Goal: Information Seeking & Learning: Learn about a topic

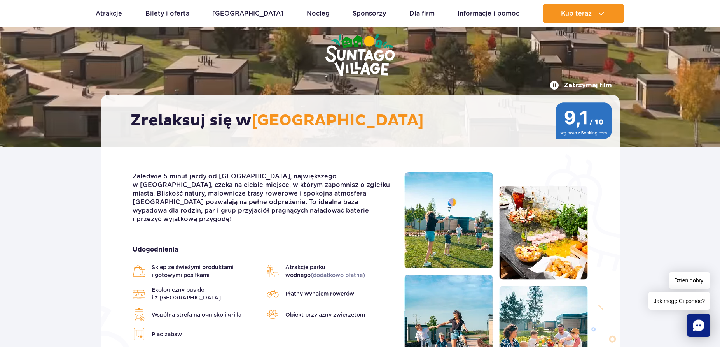
scroll to position [79, 0]
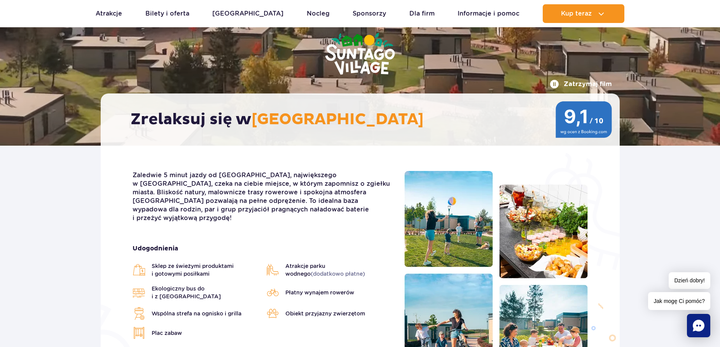
click at [311, 270] on span "(dodatkowo płatne)" at bounding box center [338, 273] width 54 height 6
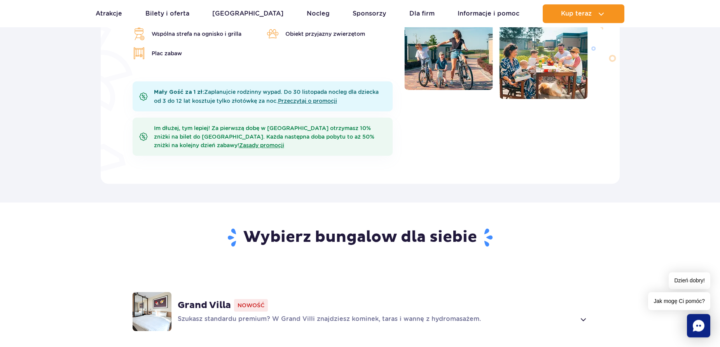
scroll to position [357, 0]
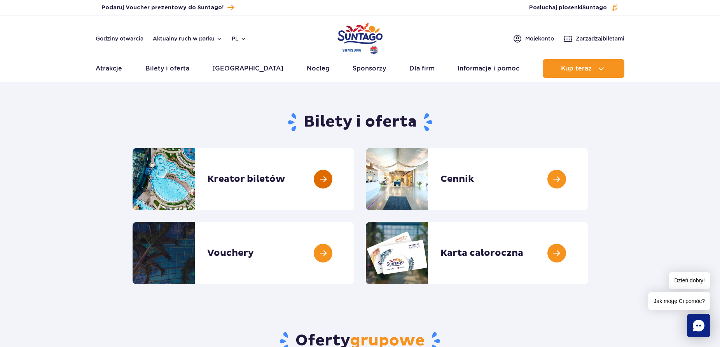
click at [354, 191] on link at bounding box center [354, 179] width 0 height 62
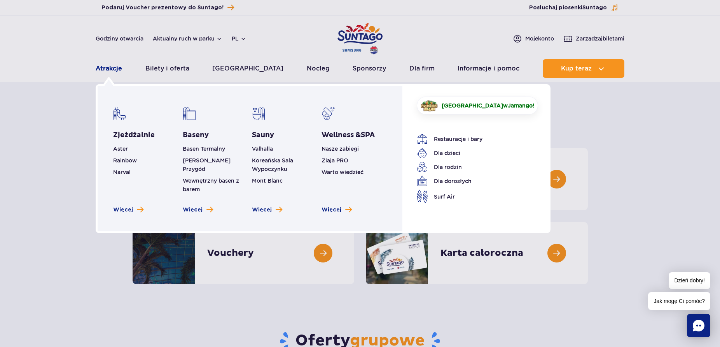
click at [105, 65] on link "Atrakcje" at bounding box center [109, 68] width 26 height 19
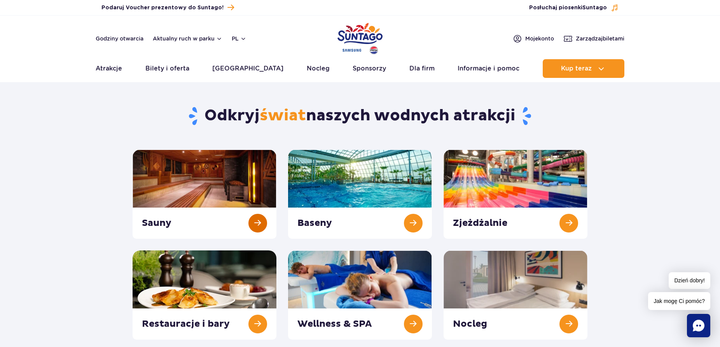
click at [275, 177] on link at bounding box center [205, 193] width 144 height 89
click at [515, 194] on link at bounding box center [516, 193] width 144 height 89
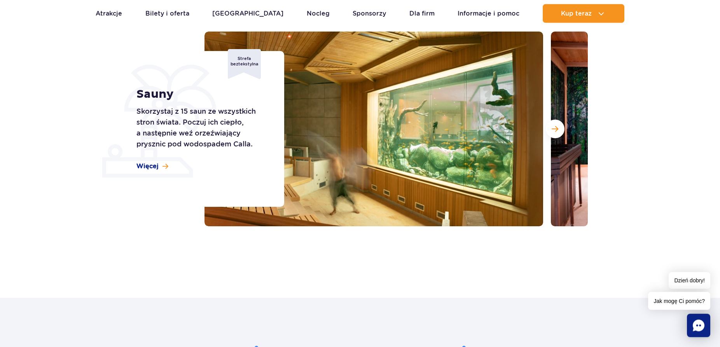
scroll to position [79, 0]
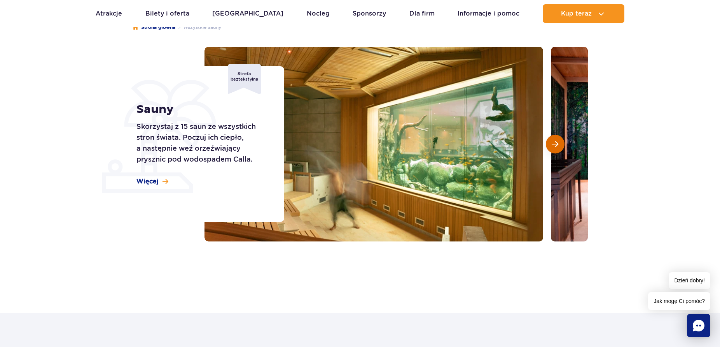
click at [554, 145] on span "Następny slajd" at bounding box center [555, 143] width 7 height 7
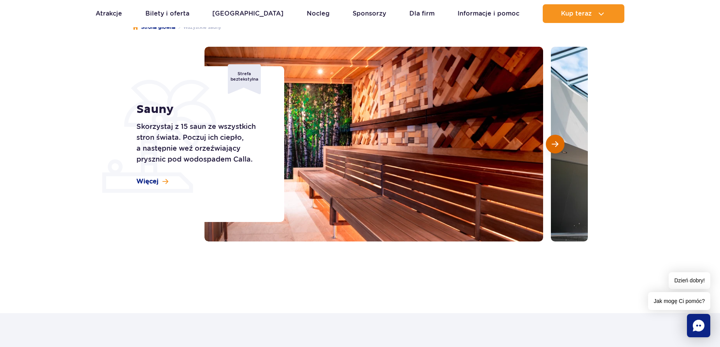
click at [554, 145] on span "Następny slajd" at bounding box center [555, 143] width 7 height 7
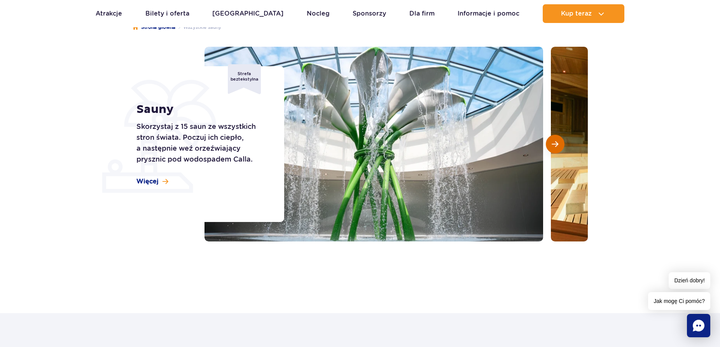
click at [554, 145] on span "Następny slajd" at bounding box center [555, 143] width 7 height 7
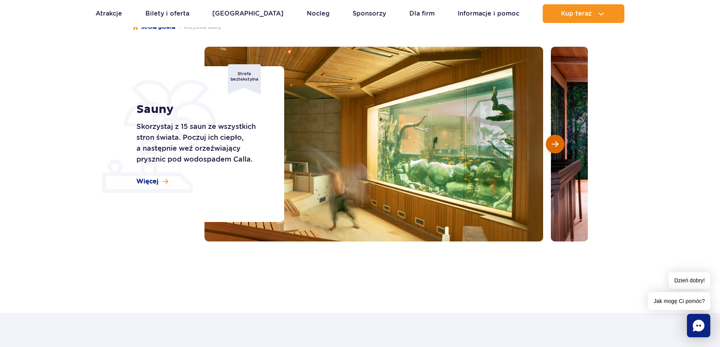
click at [554, 145] on span "Następny slajd" at bounding box center [555, 143] width 7 height 7
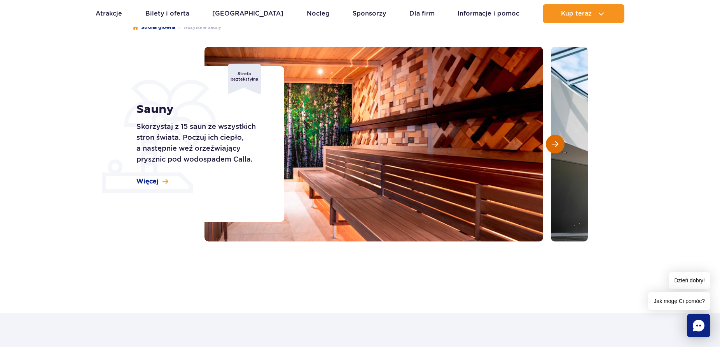
click at [554, 145] on span "Następny slajd" at bounding box center [555, 143] width 7 height 7
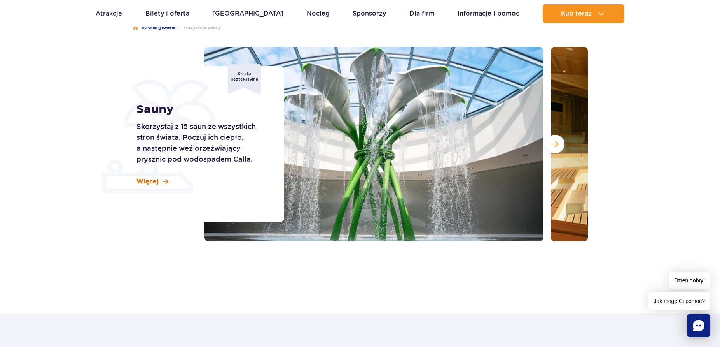
click at [138, 183] on span "Więcej" at bounding box center [148, 181] width 22 height 9
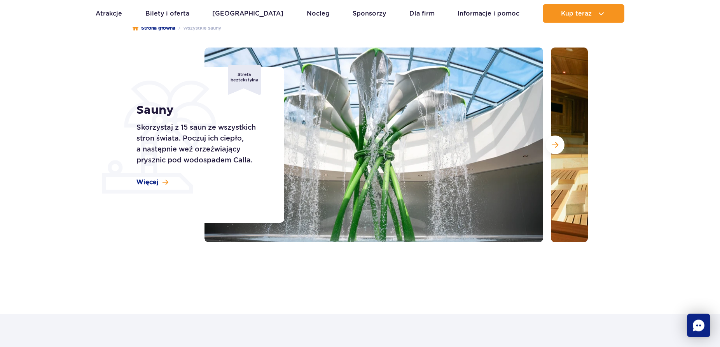
scroll to position [79, 0]
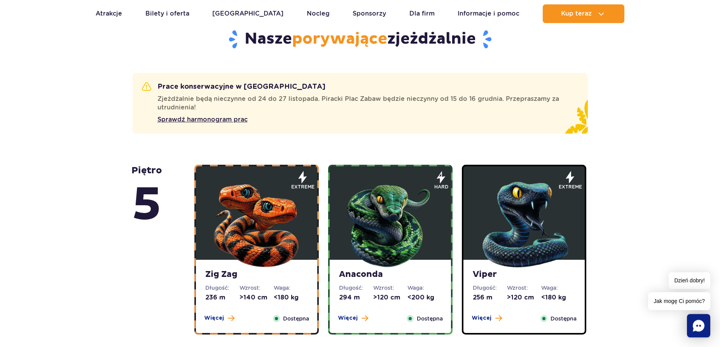
scroll to position [436, 0]
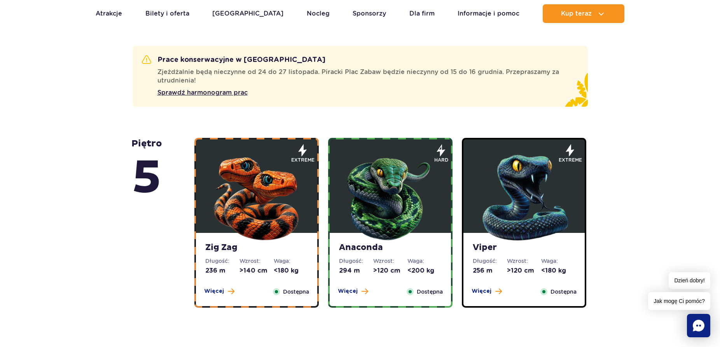
click at [253, 214] on img at bounding box center [256, 195] width 93 height 93
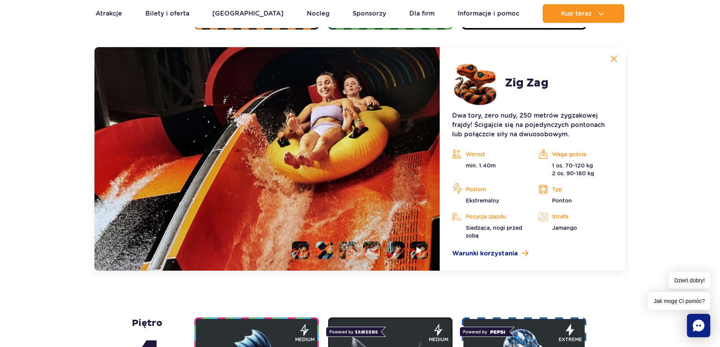
scroll to position [714, 0]
click at [324, 248] on li at bounding box center [325, 250] width 18 height 18
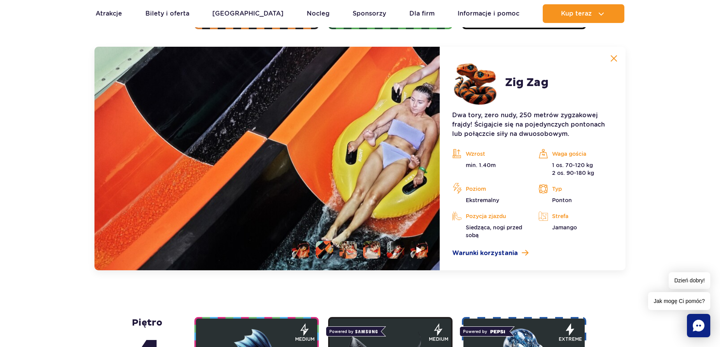
click at [347, 250] on li at bounding box center [349, 250] width 18 height 18
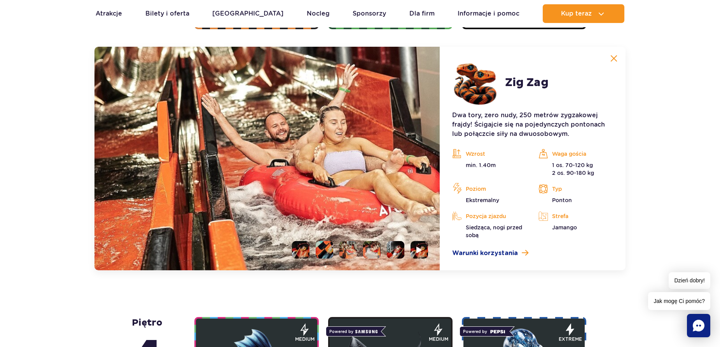
click at [371, 252] on li at bounding box center [372, 250] width 18 height 18
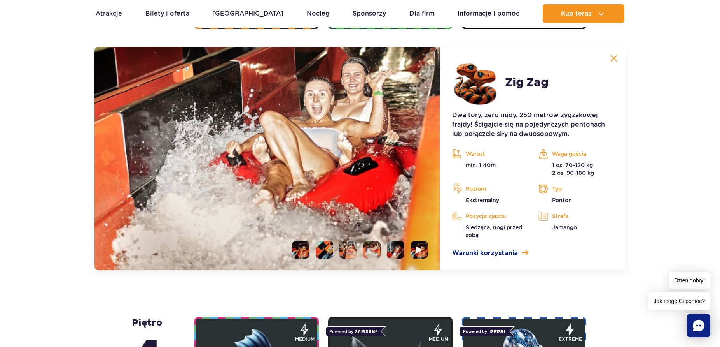
click at [389, 251] on li at bounding box center [396, 250] width 18 height 18
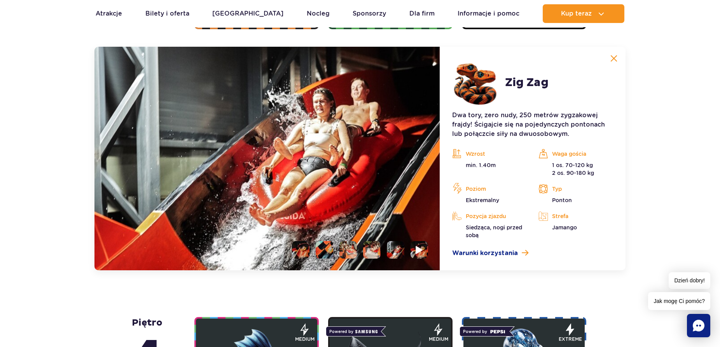
click at [417, 251] on img at bounding box center [419, 249] width 7 height 9
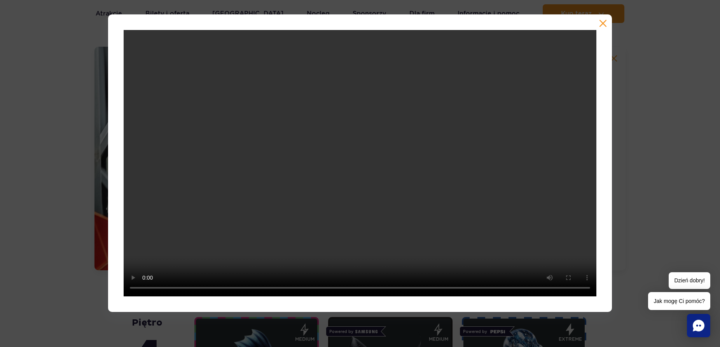
click at [50, 206] on div at bounding box center [360, 162] width 720 height 297
click at [604, 23] on button "button" at bounding box center [603, 23] width 8 height 8
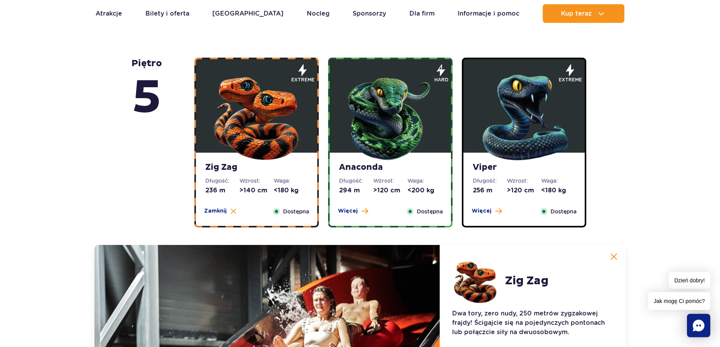
scroll to position [516, 0]
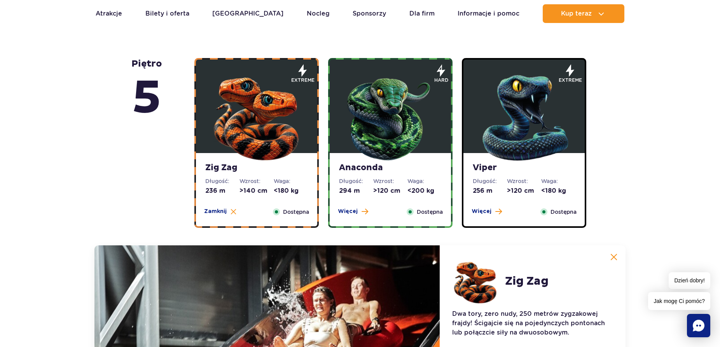
click at [377, 131] on img at bounding box center [390, 115] width 93 height 93
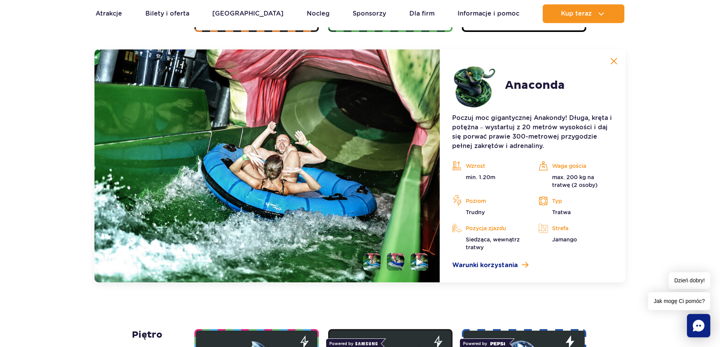
scroll to position [714, 0]
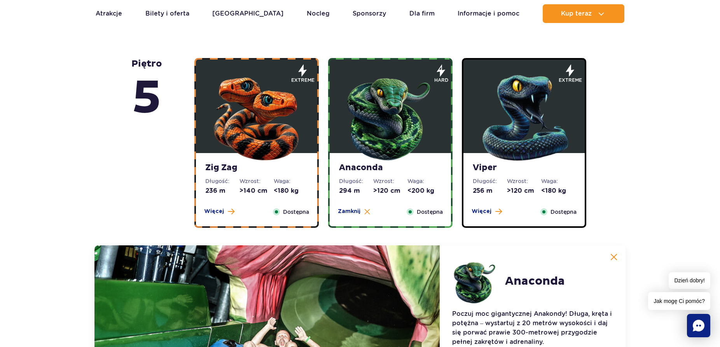
click at [248, 142] on img at bounding box center [256, 115] width 93 height 93
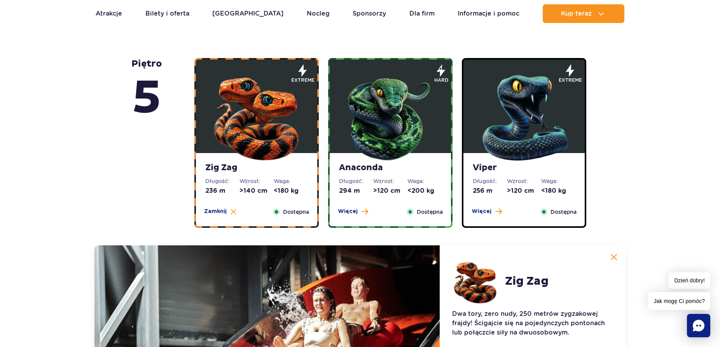
click at [509, 156] on img at bounding box center [524, 115] width 93 height 93
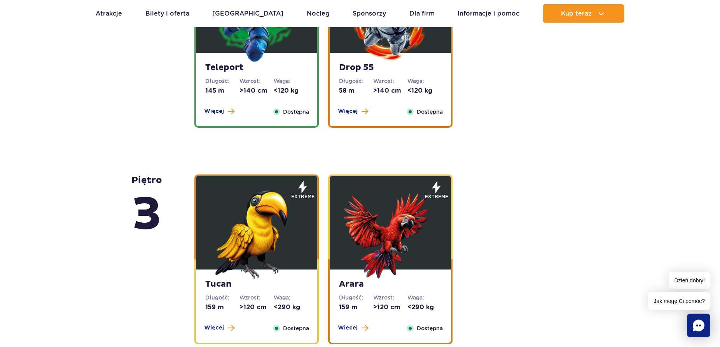
scroll to position [1310, 0]
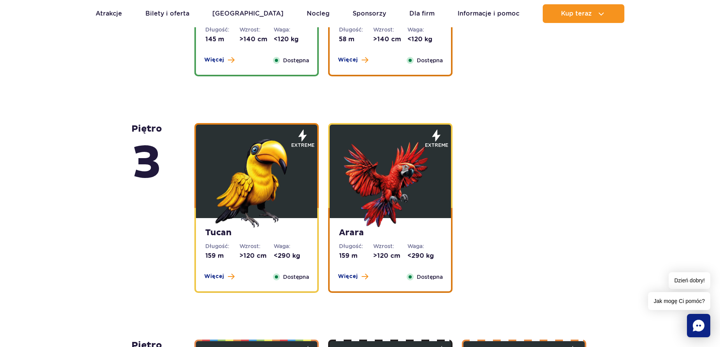
click at [270, 189] on img at bounding box center [256, 180] width 93 height 93
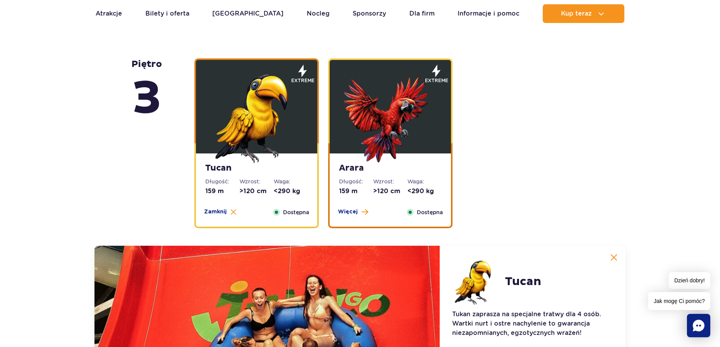
scroll to position [1094, 0]
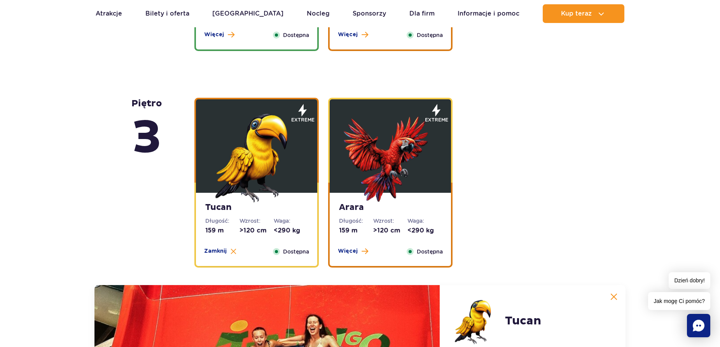
click at [361, 186] on img at bounding box center [390, 155] width 93 height 93
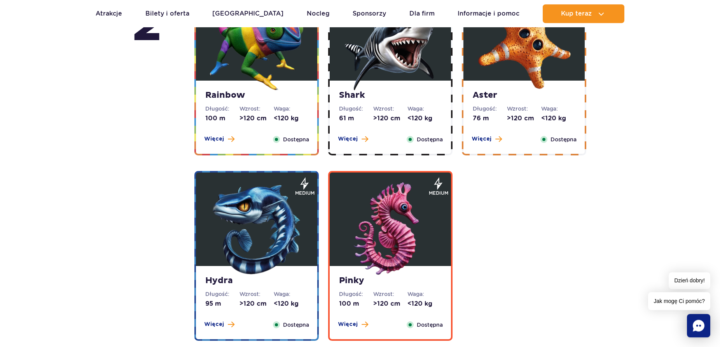
scroll to position [1689, 0]
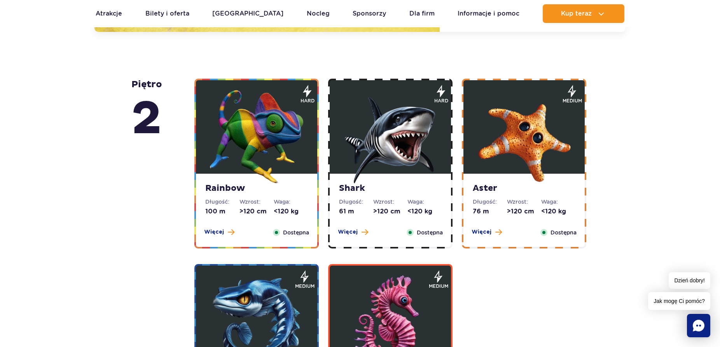
click at [276, 158] on img at bounding box center [256, 136] width 93 height 93
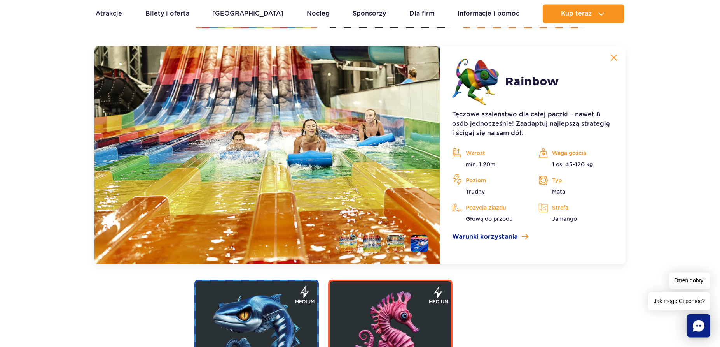
scroll to position [1548, 0]
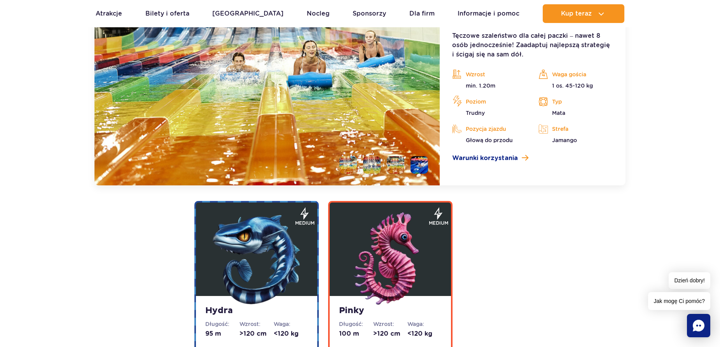
click at [399, 250] on img at bounding box center [390, 258] width 93 height 93
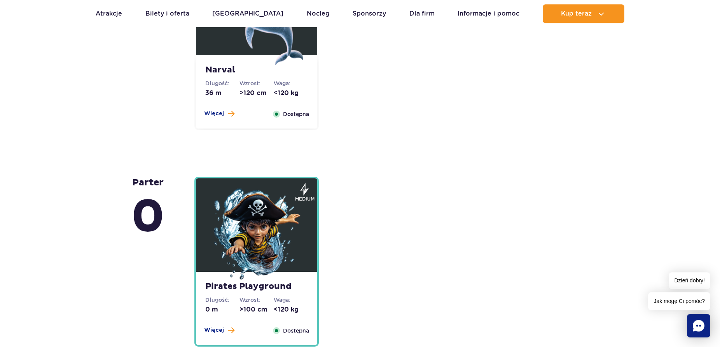
scroll to position [2091, 0]
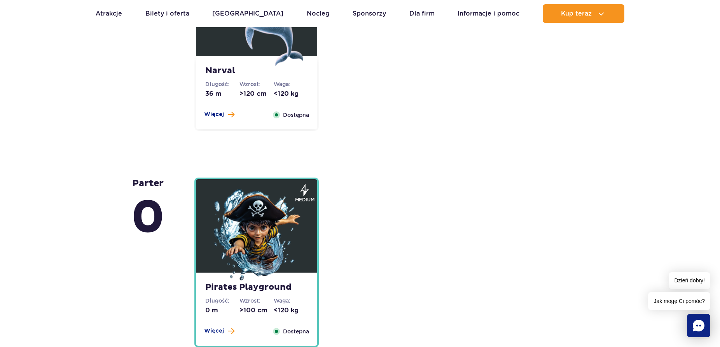
click at [256, 228] on img at bounding box center [256, 235] width 93 height 93
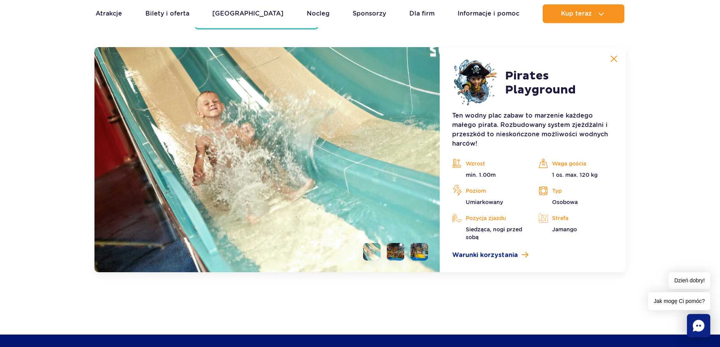
scroll to position [2166, 0]
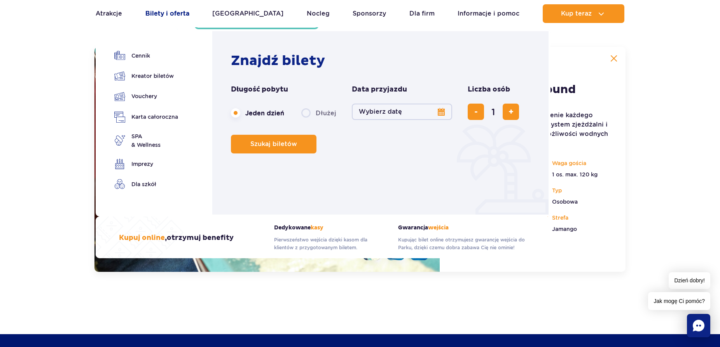
click at [156, 14] on link "Bilety i oferta" at bounding box center [167, 13] width 44 height 19
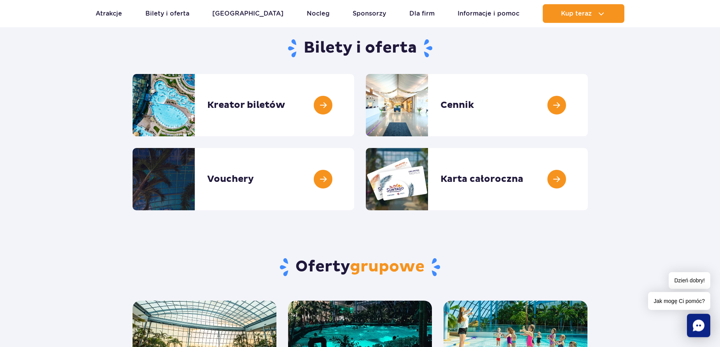
scroll to position [79, 0]
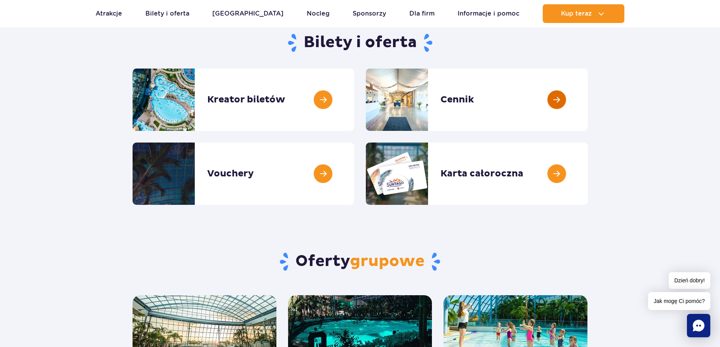
click at [588, 105] on link at bounding box center [588, 99] width 0 height 62
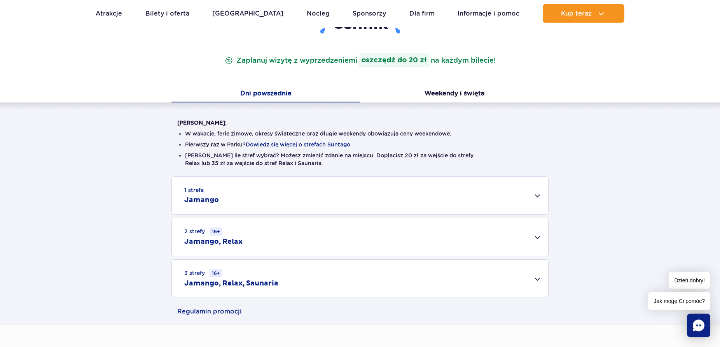
scroll to position [159, 0]
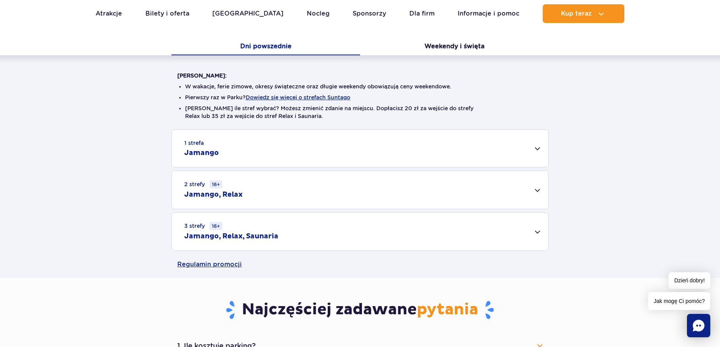
click at [535, 232] on div "3 strefy 16+ Jamango, Relax, Saunaria" at bounding box center [360, 231] width 376 height 38
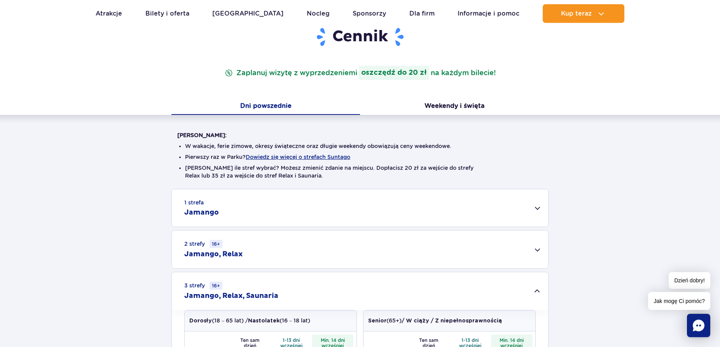
scroll to position [79, 0]
